Goal: Communication & Community: Answer question/provide support

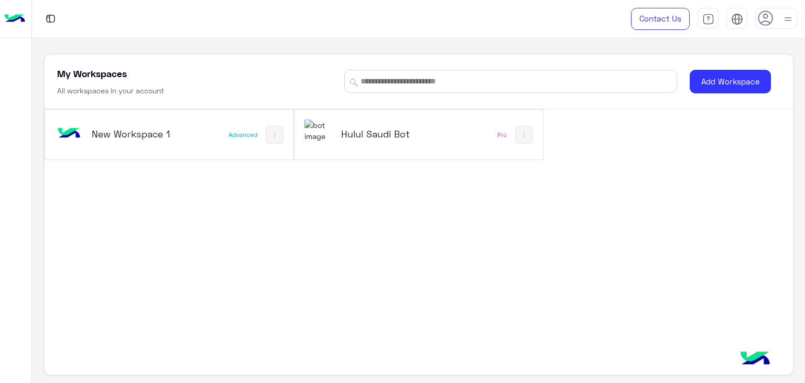
click at [373, 133] on h5 "Hulul Saudi Bot" at bounding box center [382, 133] width 82 height 13
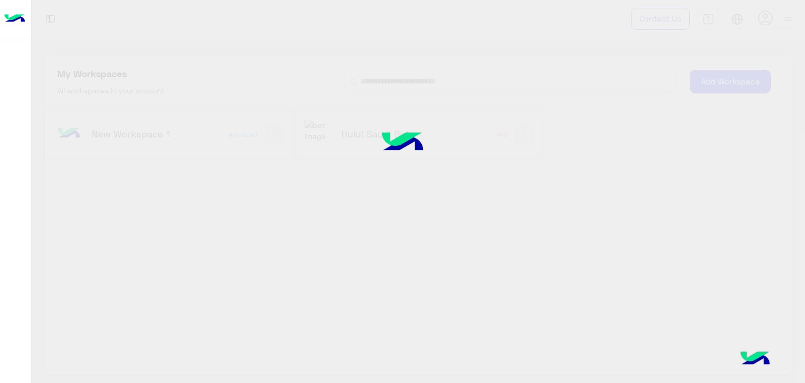
click at [324, 137] on div at bounding box center [402, 191] width 805 height 383
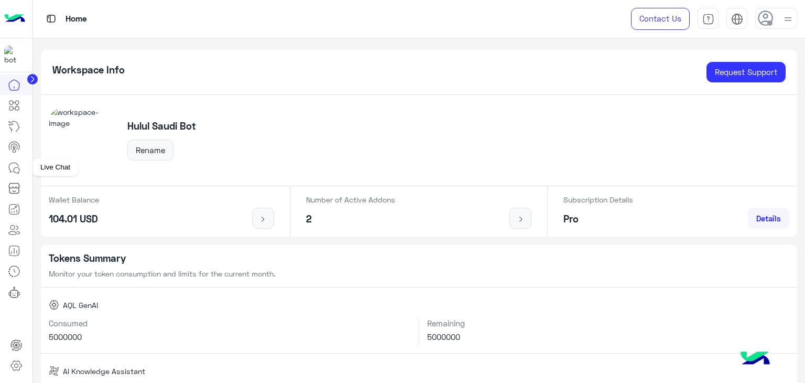
click at [13, 168] on icon at bounding box center [14, 167] width 13 height 13
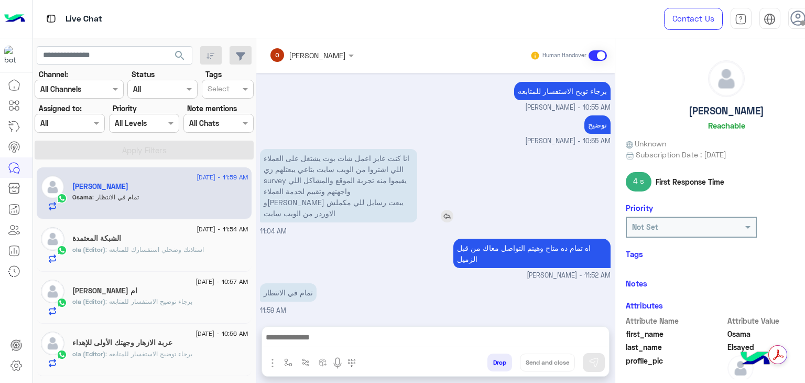
scroll to position [839, 0]
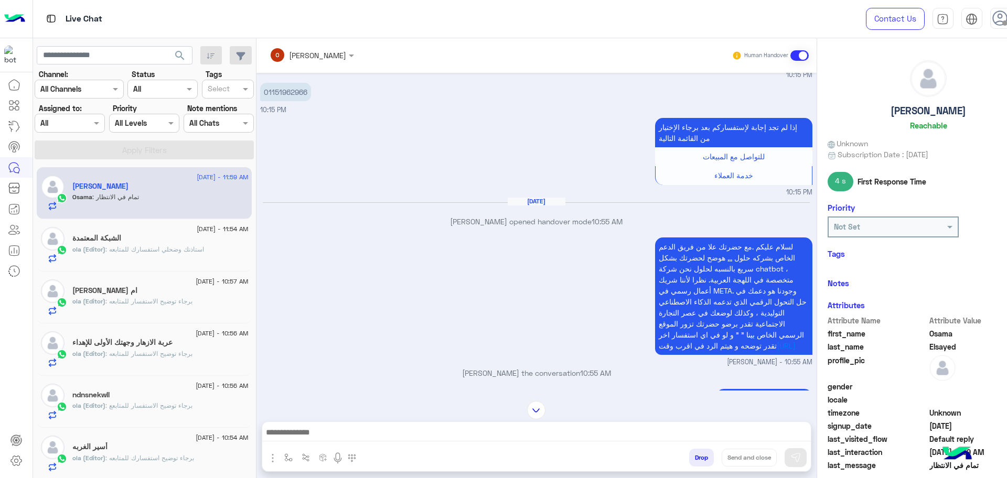
scroll to position [523, 0]
drag, startPoint x: 659, startPoint y: 3, endPoint x: 533, endPoint y: 319, distance: 340.3
click at [533, 319] on div "لسلام عليكم .مع حضرتك علا من فريق الدعم الخاص بشركه حلول ,,, هوضح لحضرتك بشكل س…" at bounding box center [536, 301] width 552 height 133
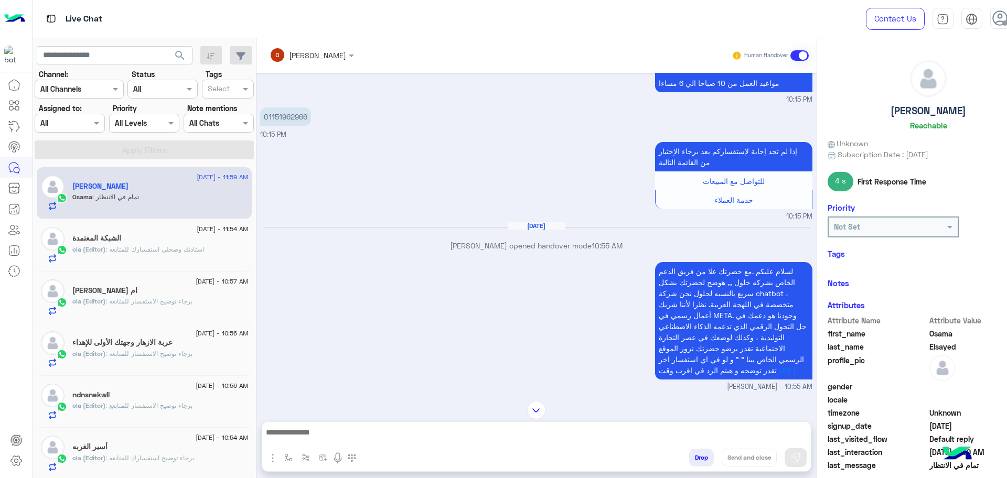
scroll to position [943, 0]
